Goal: Task Accomplishment & Management: Manage account settings

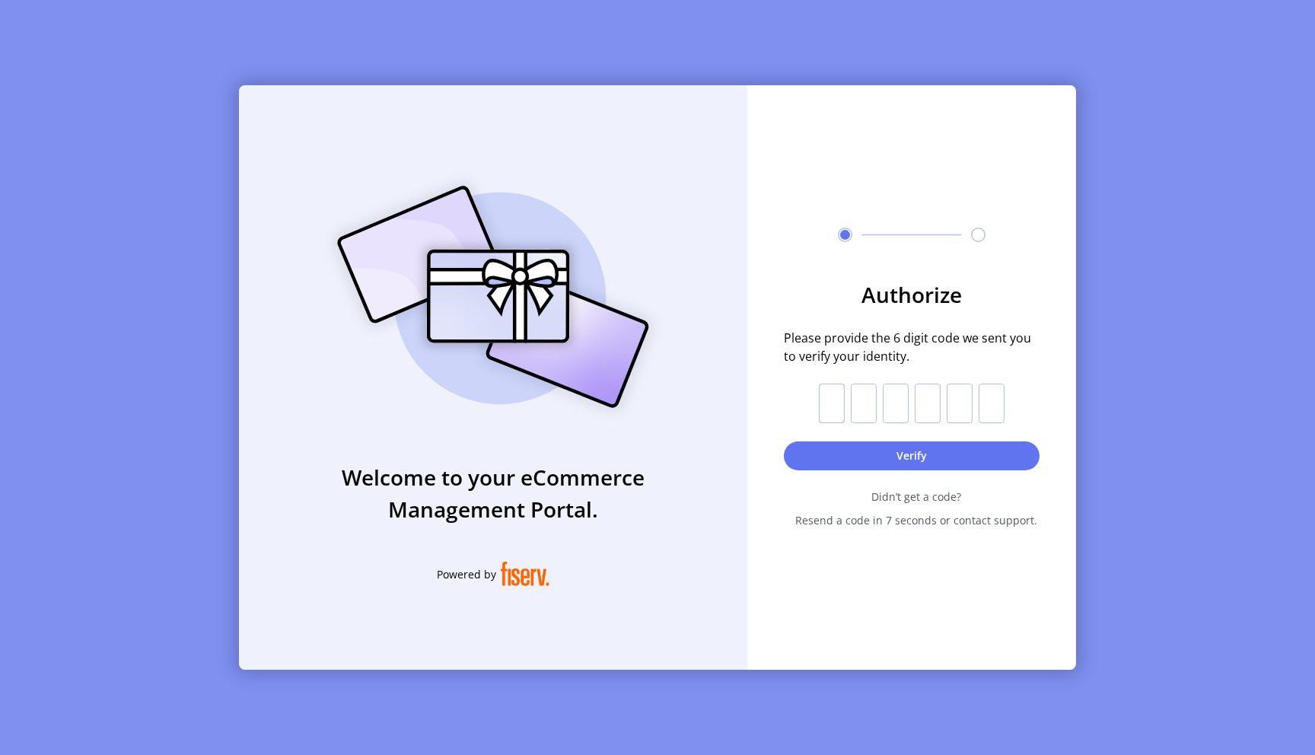
click at [832, 393] on input "text" at bounding box center [832, 404] width 26 height 40
paste input "*"
type input "*"
click at [846, 455] on button "Verify" at bounding box center [912, 455] width 256 height 29
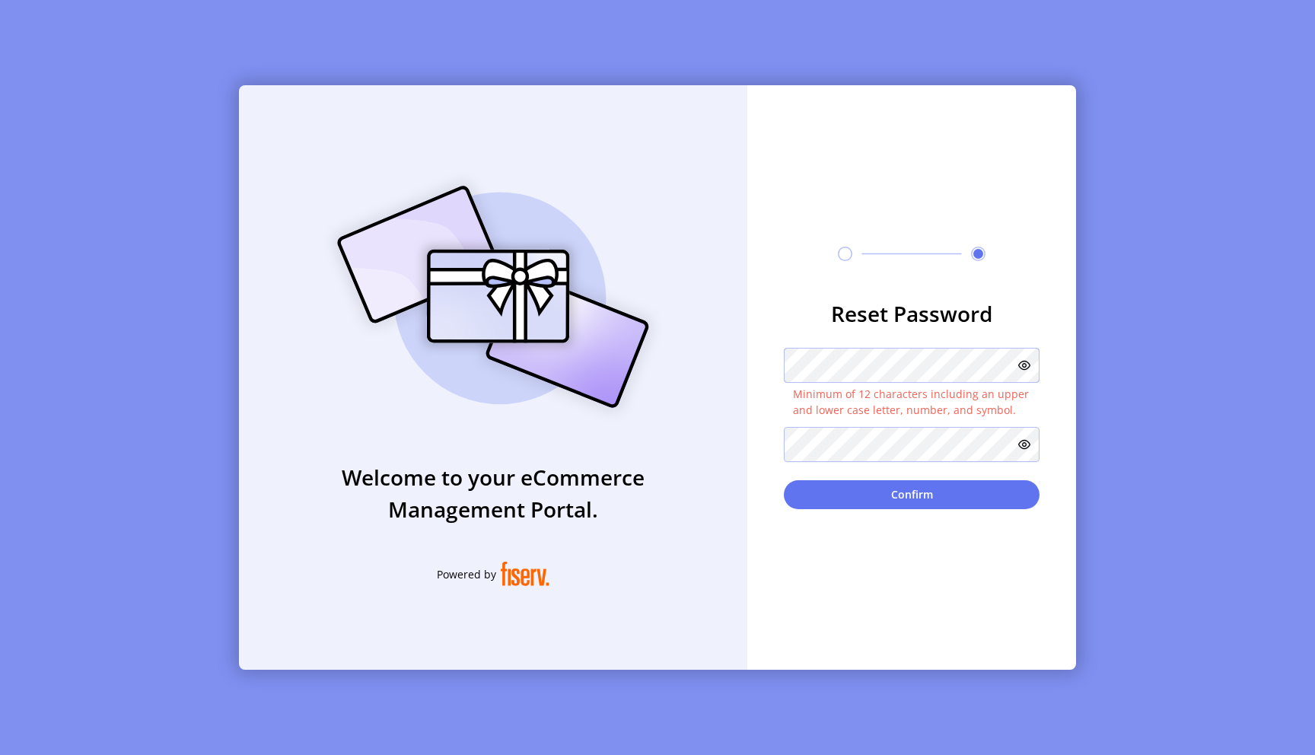
click at [852, 374] on div "Minimum of 12 characters including an upper and lower case letter, number, and …" at bounding box center [912, 383] width 256 height 70
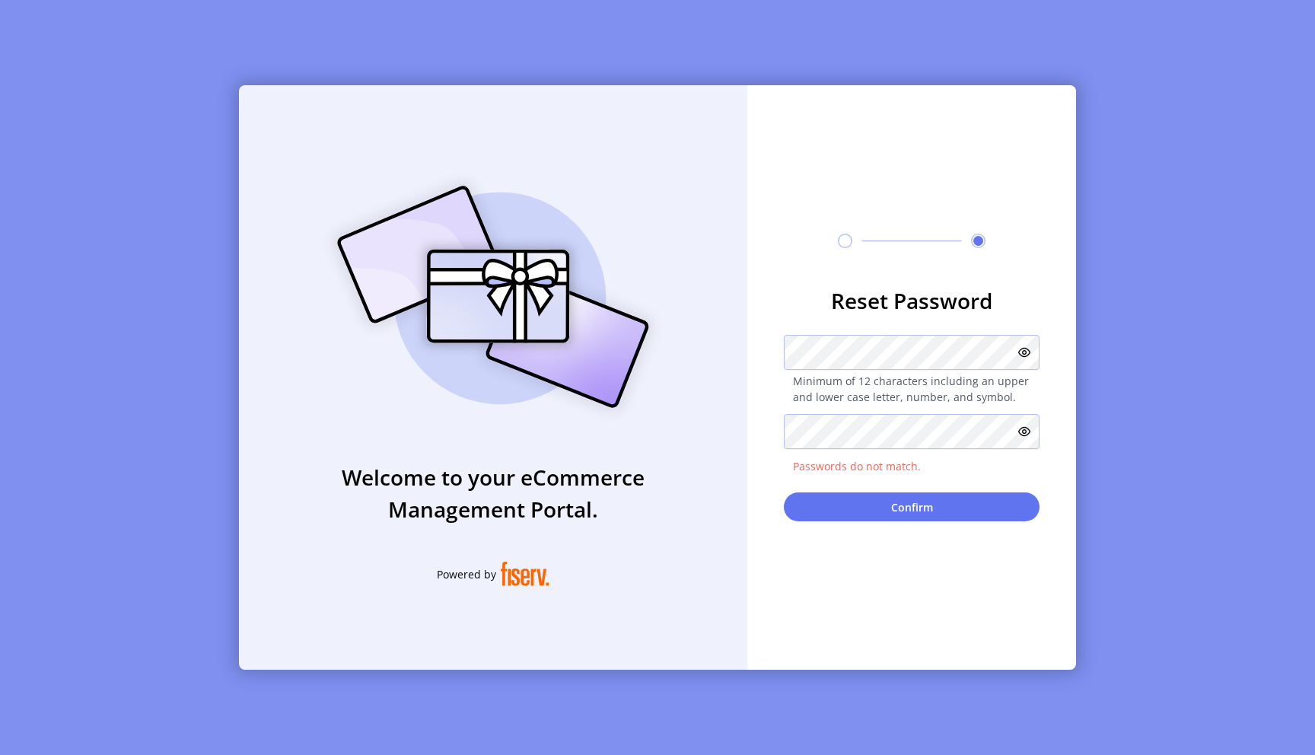
click at [1021, 351] on icon at bounding box center [1024, 352] width 12 height 12
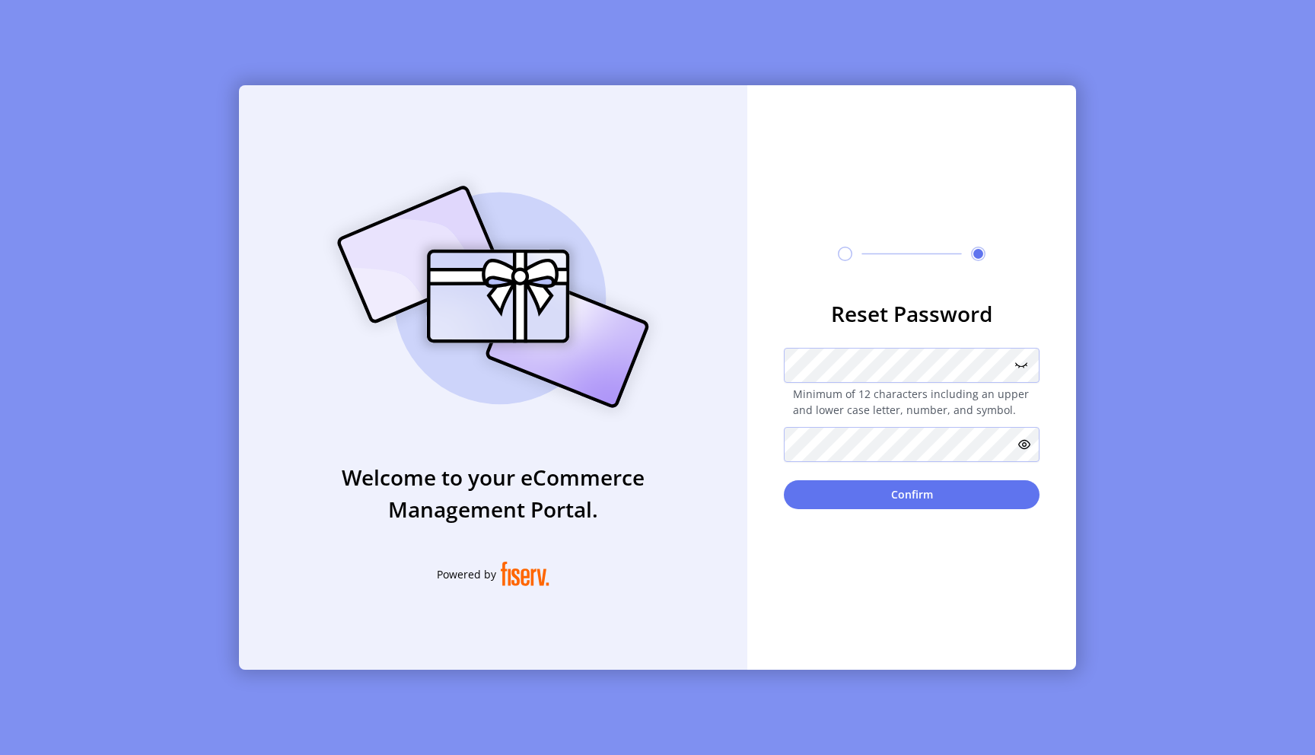
click at [1030, 448] on icon at bounding box center [1024, 444] width 12 height 12
click at [967, 491] on button "Confirm" at bounding box center [912, 494] width 256 height 29
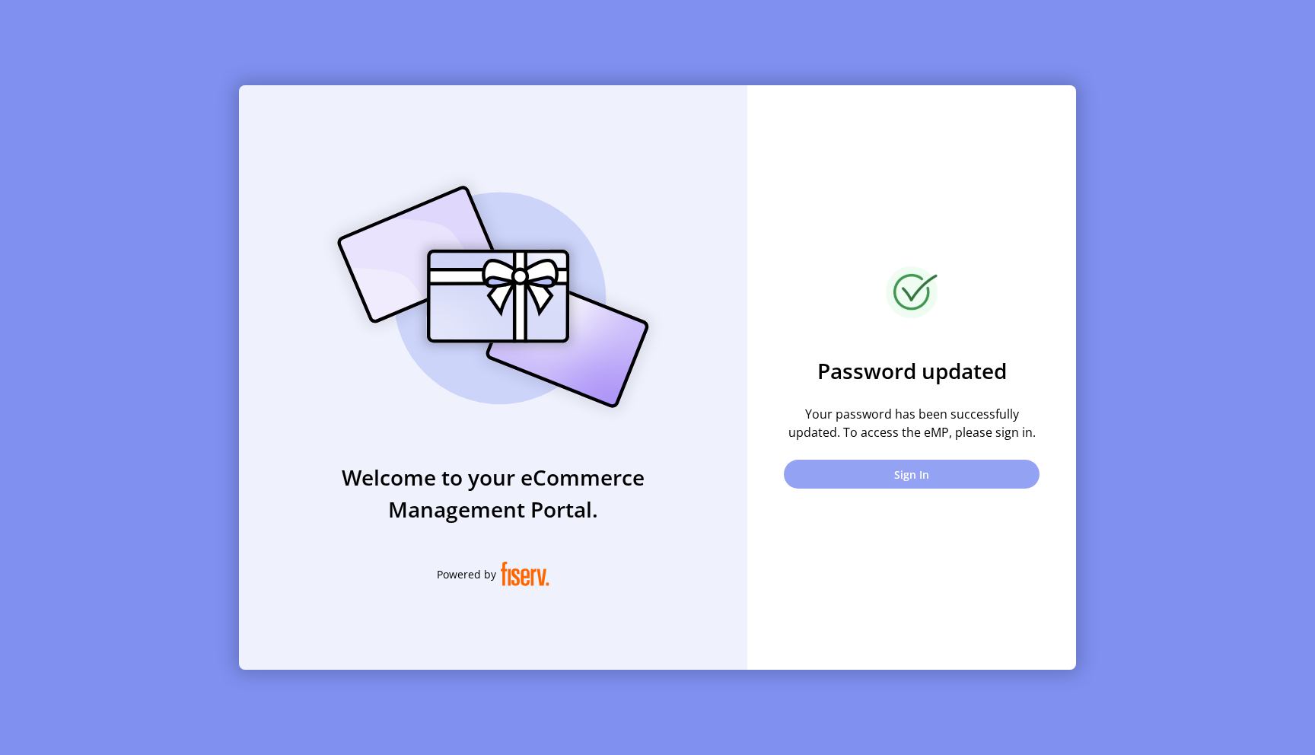
click at [914, 483] on button "Sign In" at bounding box center [912, 474] width 256 height 29
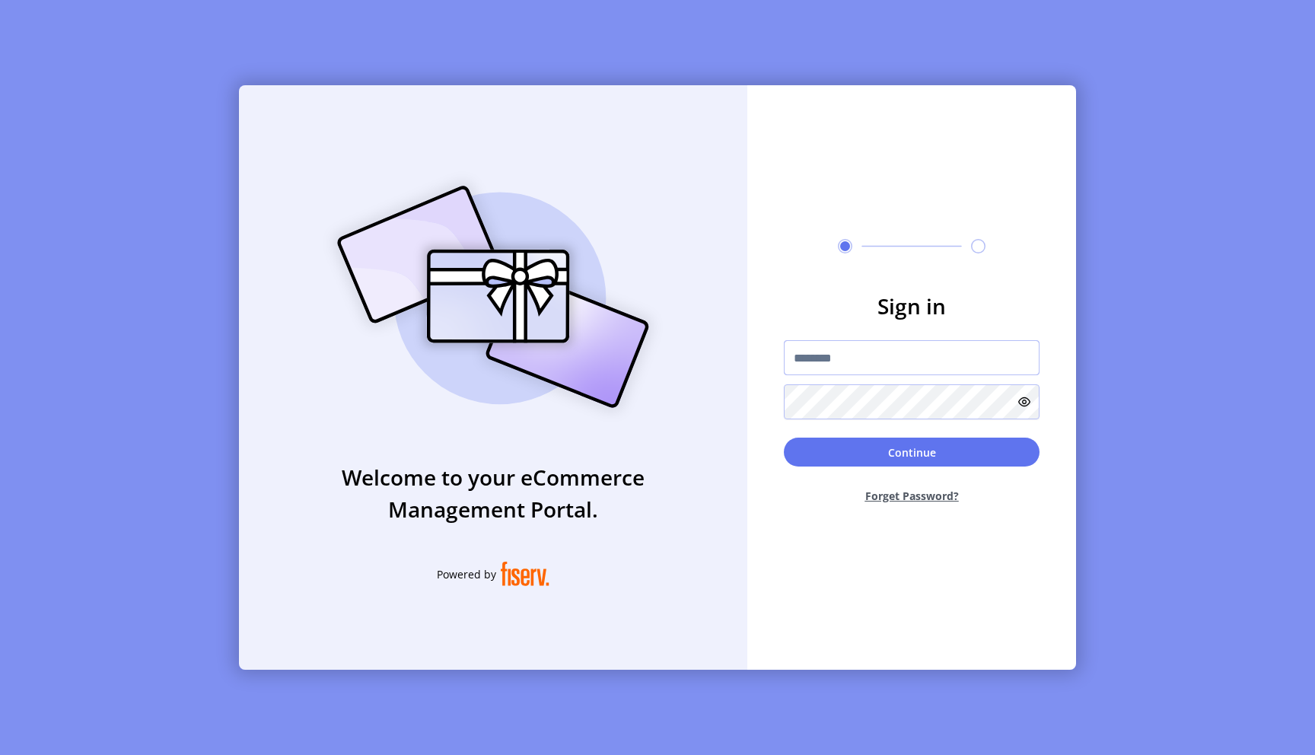
click at [827, 359] on input "text" at bounding box center [912, 357] width 256 height 35
paste input "**********"
type input "**********"
click at [903, 457] on button "Continue" at bounding box center [912, 452] width 256 height 29
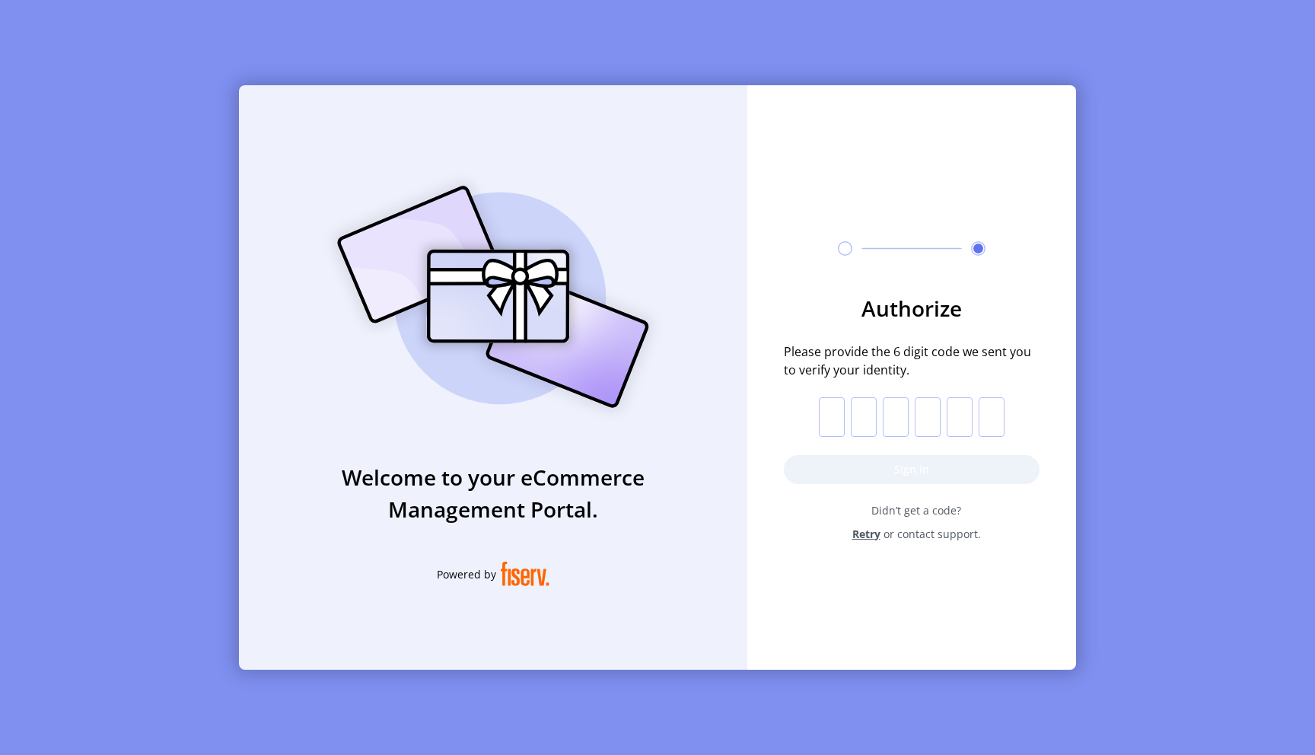
click at [833, 419] on input "text" at bounding box center [832, 417] width 26 height 40
paste input "*"
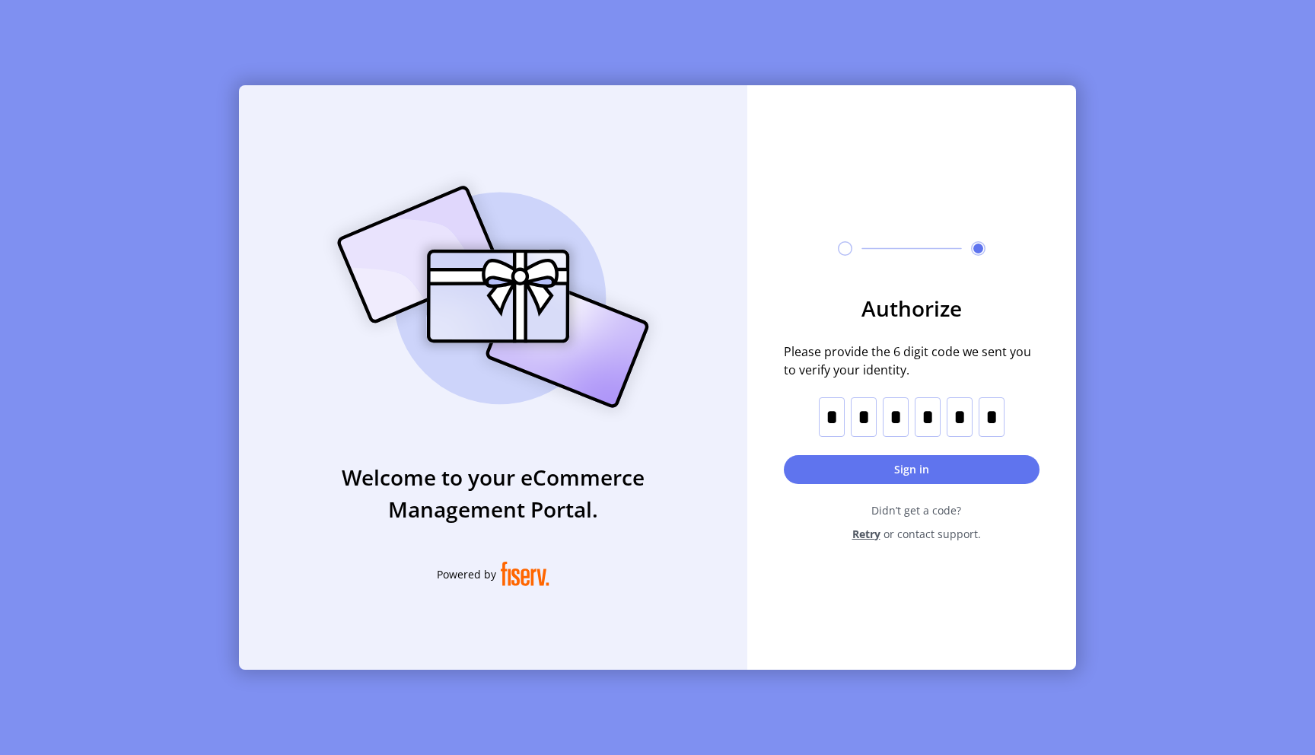
type input "*"
click at [856, 467] on button "Sign in" at bounding box center [912, 469] width 256 height 29
